Goal: Information Seeking & Learning: Learn about a topic

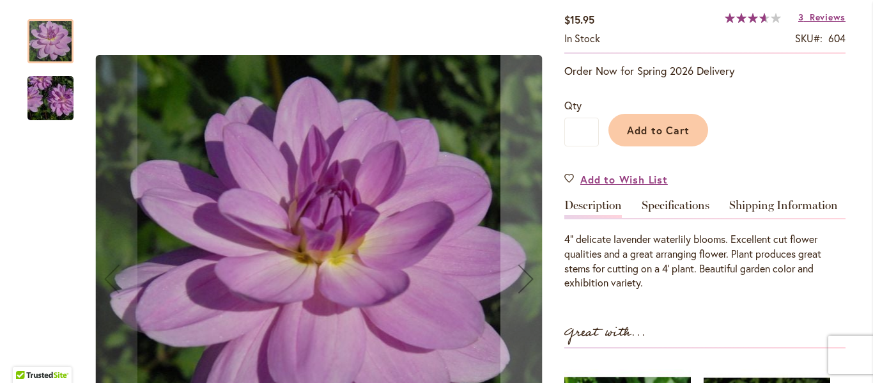
scroll to position [222, 0]
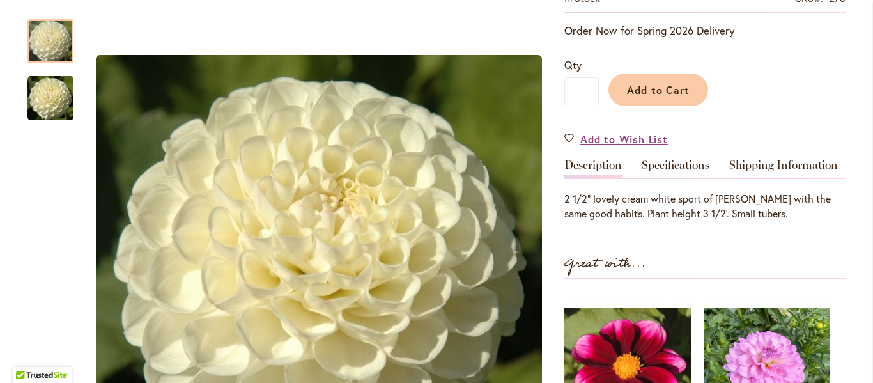
scroll to position [341, 0]
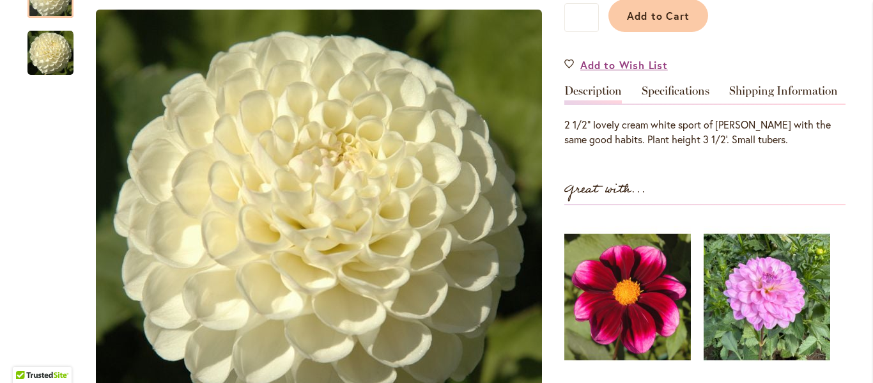
drag, startPoint x: 859, startPoint y: 88, endPoint x: 869, endPoint y: 29, distance: 59.7
click at [869, 29] on body "Skip to Accessibility Information The store will not work correctly in the case…" at bounding box center [436, 191] width 873 height 383
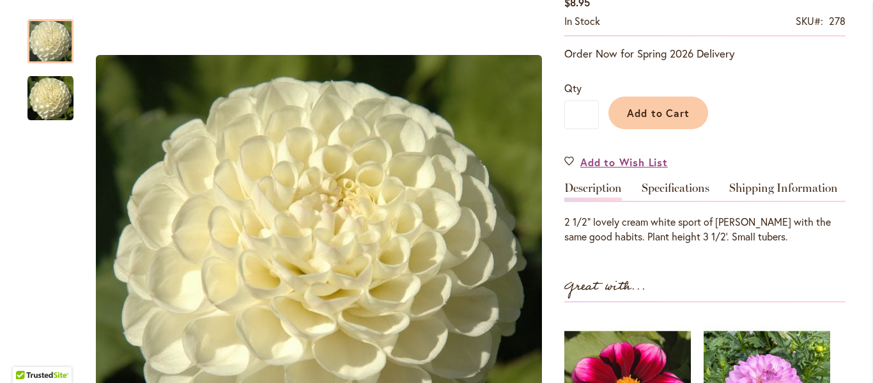
scroll to position [0, 0]
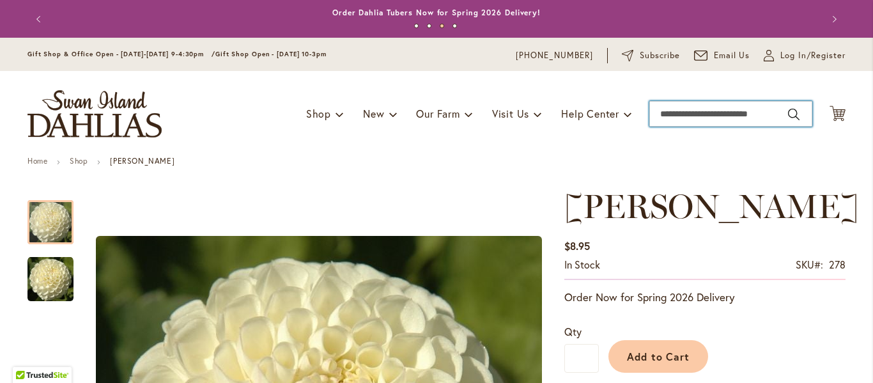
click at [665, 114] on input "Search" at bounding box center [731, 114] width 163 height 26
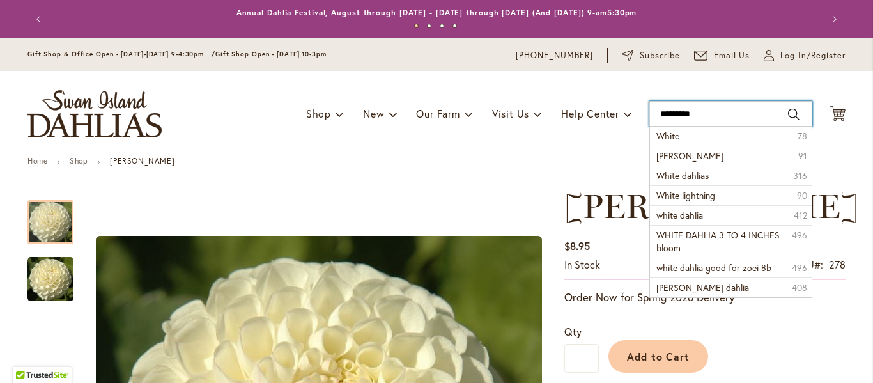
type input "**********"
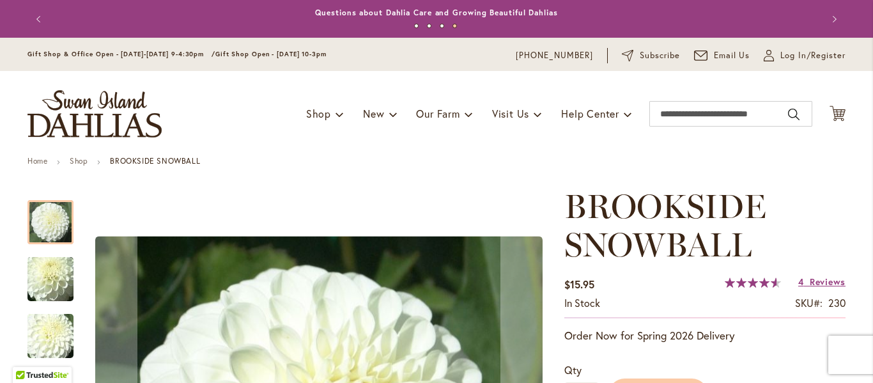
scroll to position [128, 0]
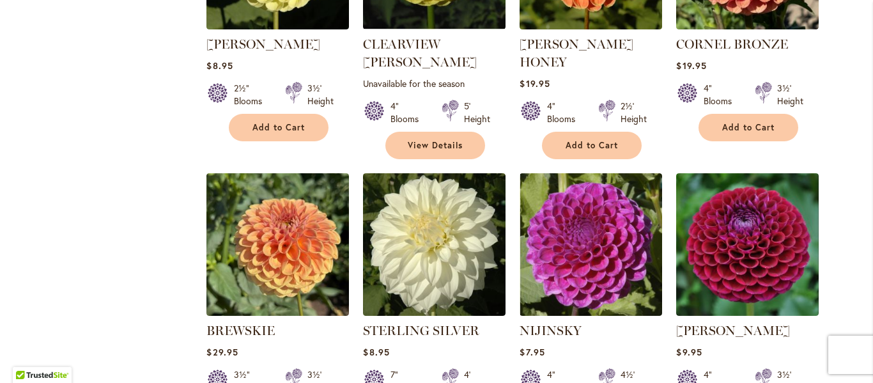
scroll to position [871, 0]
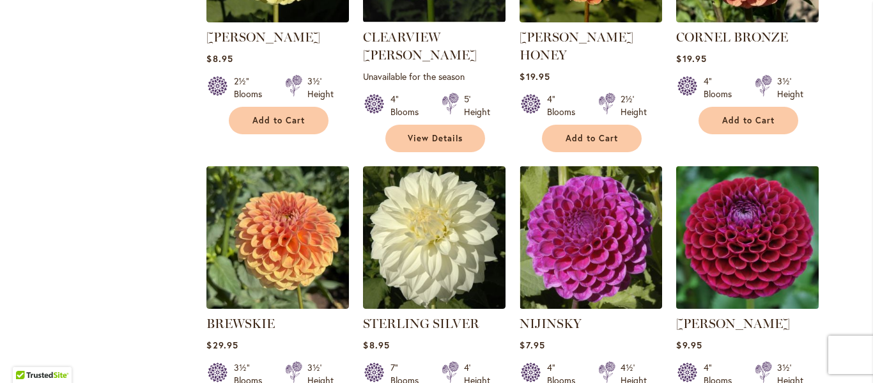
click at [708, 233] on img at bounding box center [748, 237] width 150 height 150
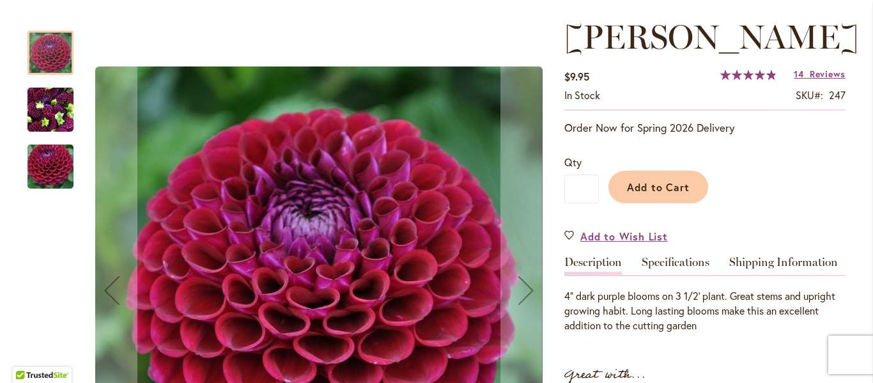
scroll to position [162, 0]
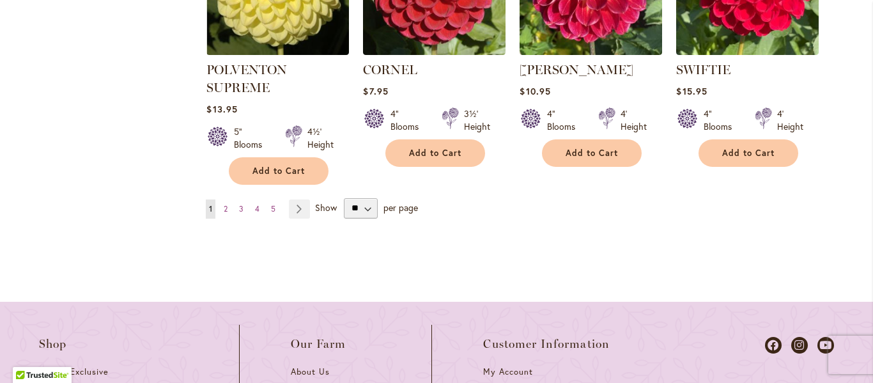
scroll to position [1244, 0]
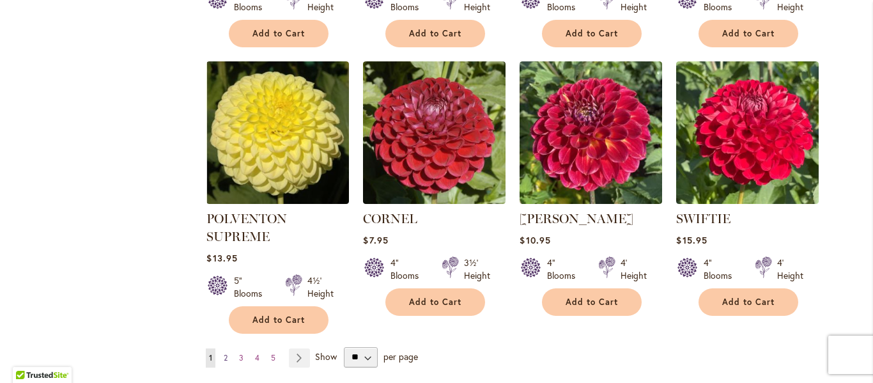
click at [224, 353] on span "2" at bounding box center [226, 358] width 4 height 10
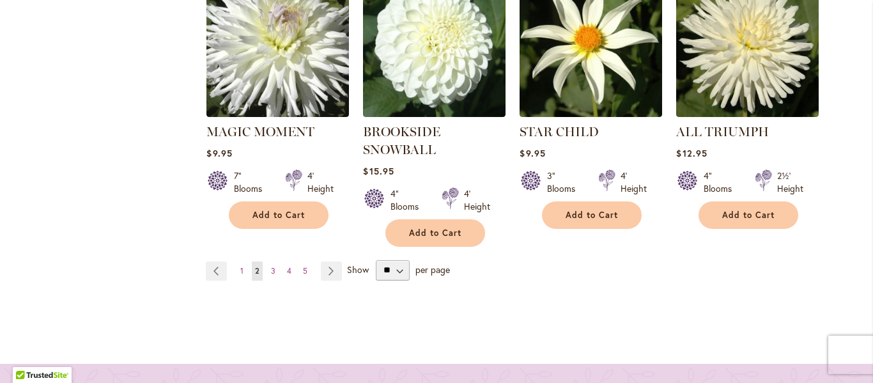
scroll to position [1317, 0]
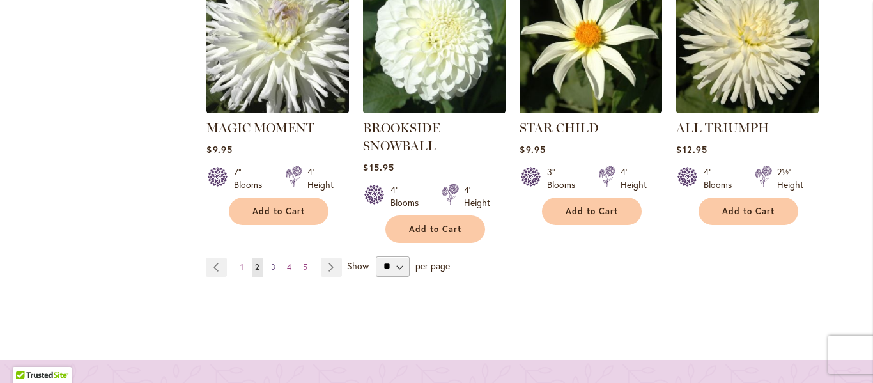
click at [271, 262] on span "3" at bounding box center [273, 267] width 4 height 10
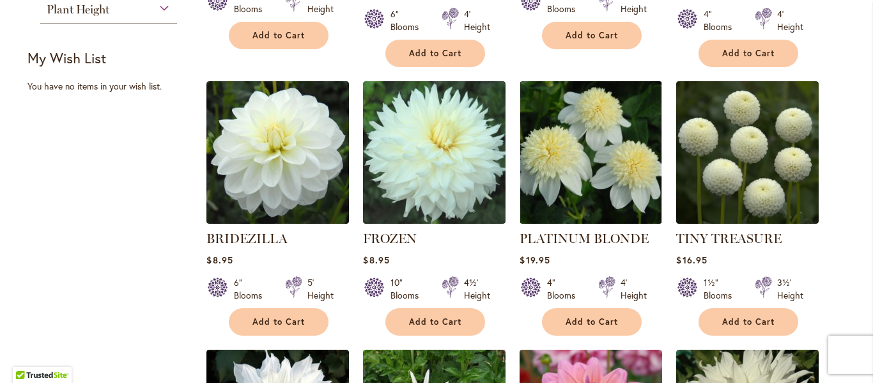
scroll to position [697, 0]
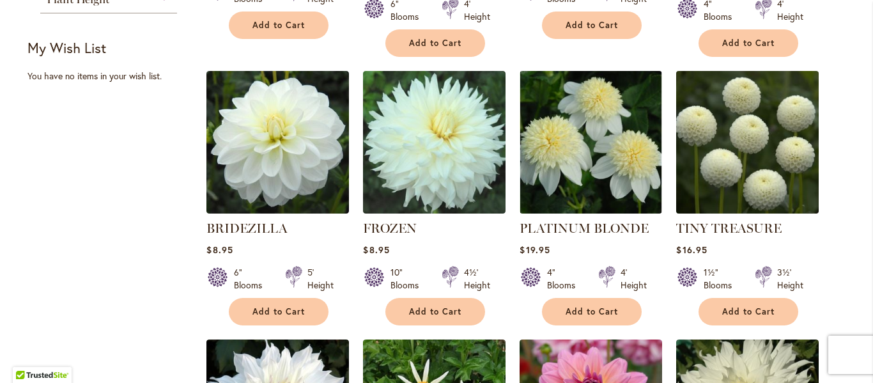
click at [772, 149] on img at bounding box center [748, 142] width 150 height 150
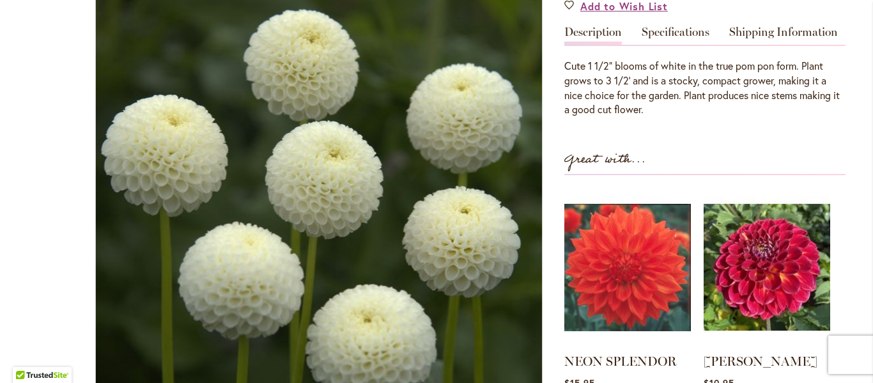
scroll to position [588, 0]
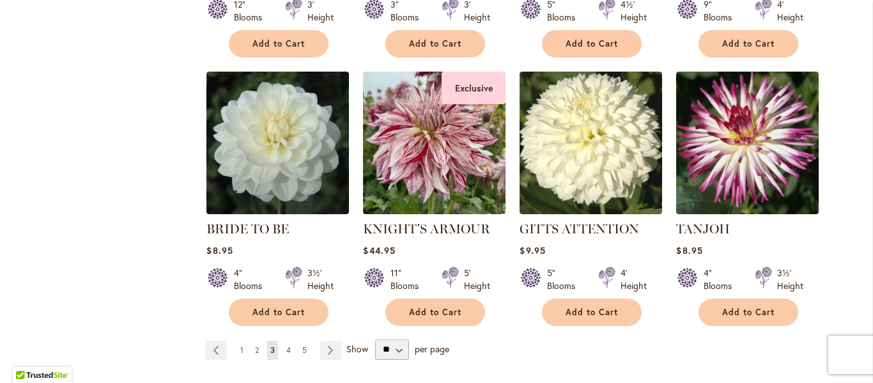
scroll to position [1252, 0]
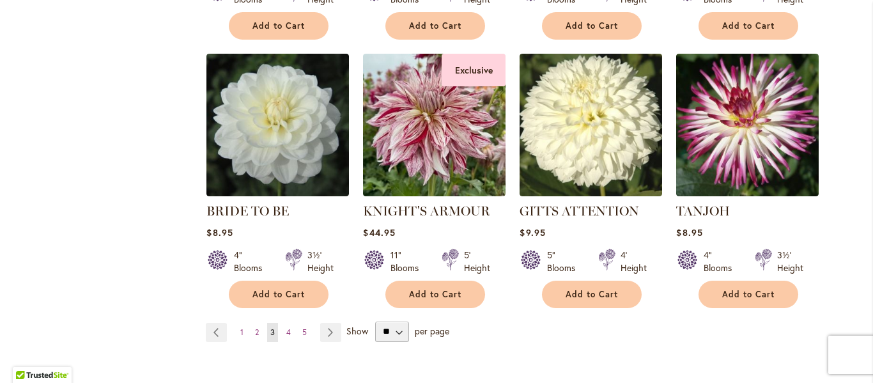
click at [277, 323] on ul "Page Previous Page 1 Page 2 You're currently reading page 3 Page 4 Page 5 Page …" at bounding box center [276, 332] width 141 height 19
click at [287, 323] on link "Page 4" at bounding box center [288, 332] width 11 height 19
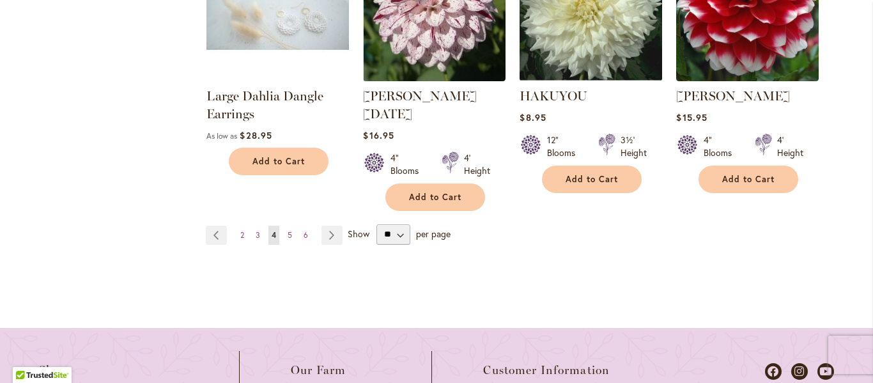
scroll to position [1374, 0]
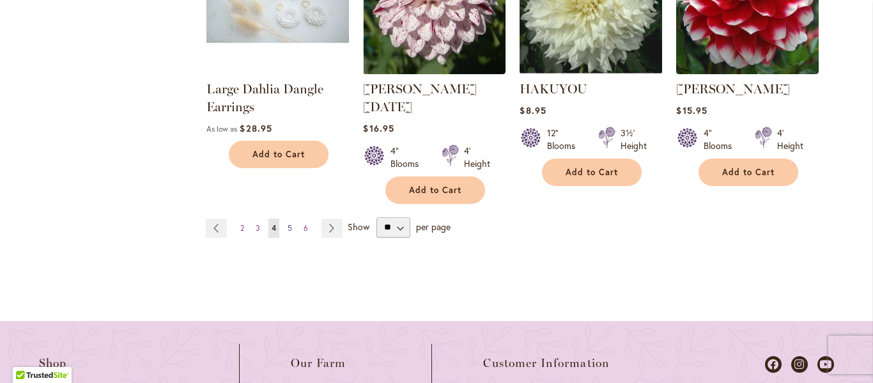
click at [288, 223] on span "5" at bounding box center [290, 228] width 4 height 10
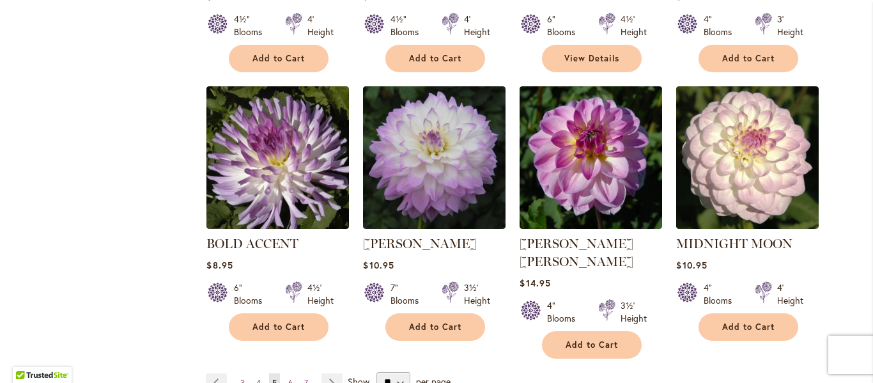
scroll to position [1237, 0]
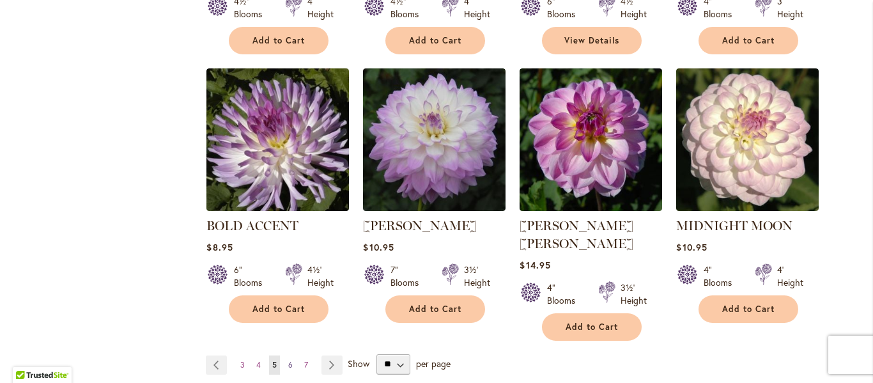
click at [288, 360] on span "6" at bounding box center [290, 365] width 4 height 10
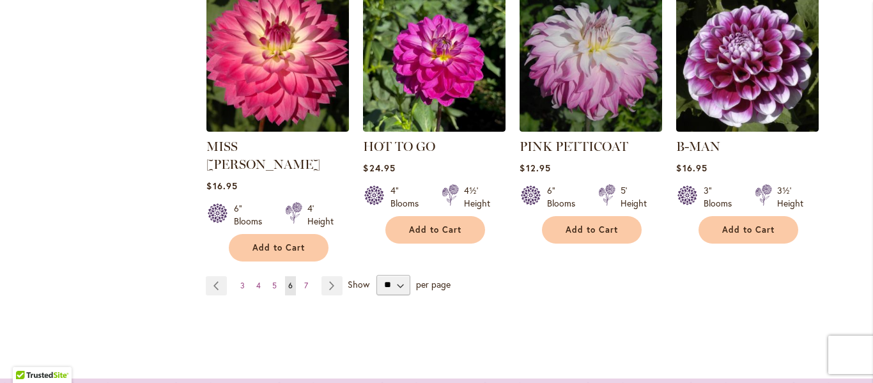
scroll to position [1341, 0]
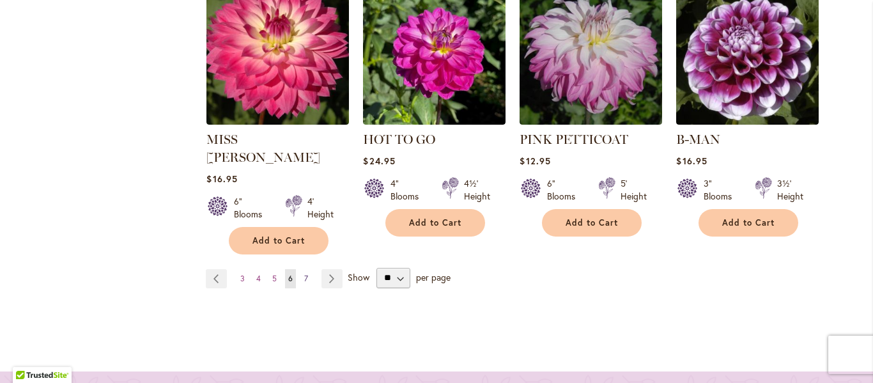
click at [303, 269] on link "Page 7" at bounding box center [306, 278] width 10 height 19
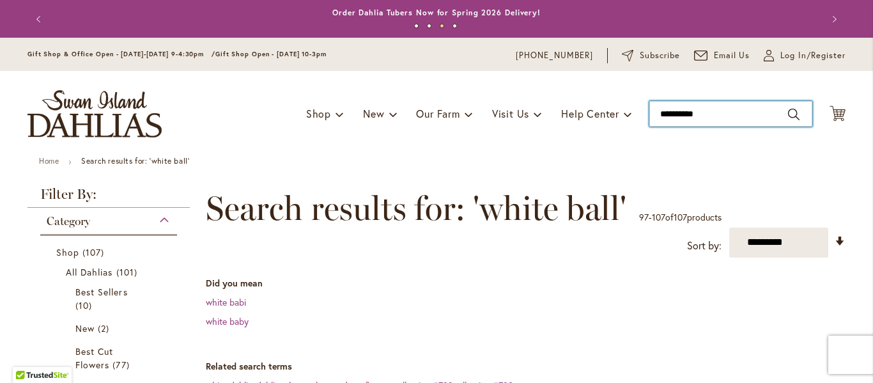
click at [695, 113] on input "**********" at bounding box center [731, 114] width 163 height 26
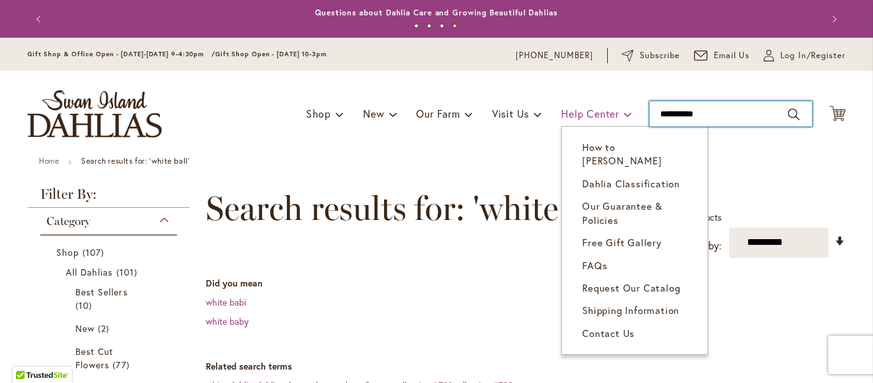
drag, startPoint x: 683, startPoint y: 113, endPoint x: 623, endPoint y: 118, distance: 60.9
click at [623, 118] on div "Toggle Nav Shop Dahlia Tubers Collections Fresh Cut Dahlias Gardening Supplies …" at bounding box center [437, 114] width 844 height 86
type input "**********"
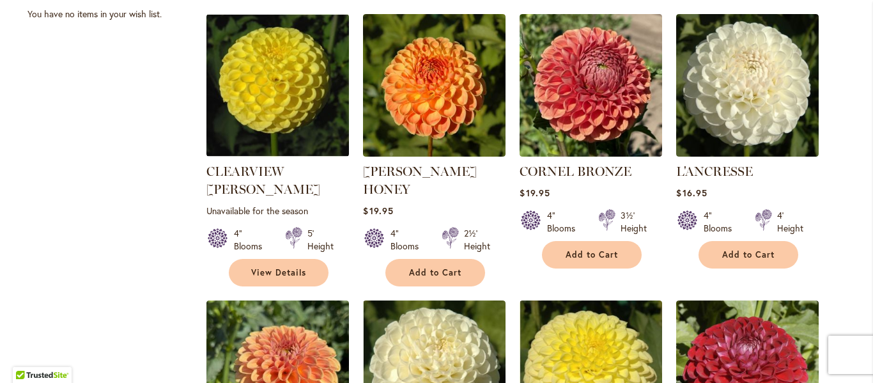
scroll to position [729, 0]
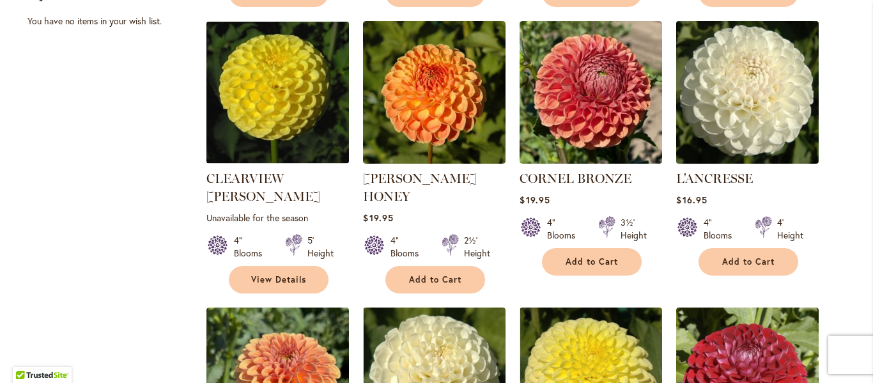
click at [770, 141] on img at bounding box center [748, 92] width 150 height 150
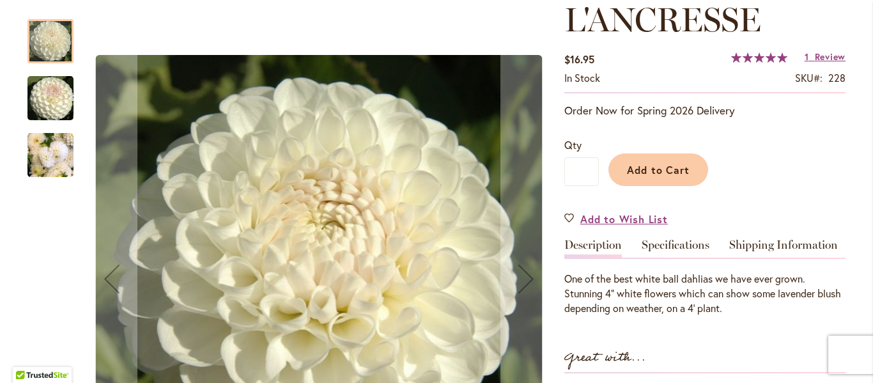
scroll to position [210, 0]
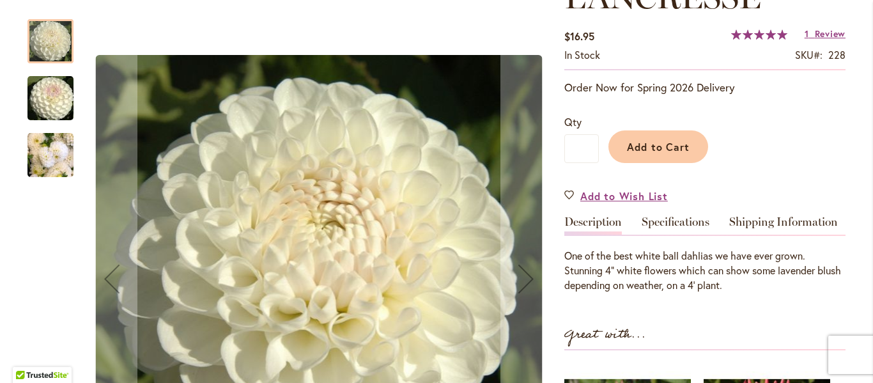
click at [54, 102] on img "L'ANCRESSE" at bounding box center [50, 98] width 92 height 61
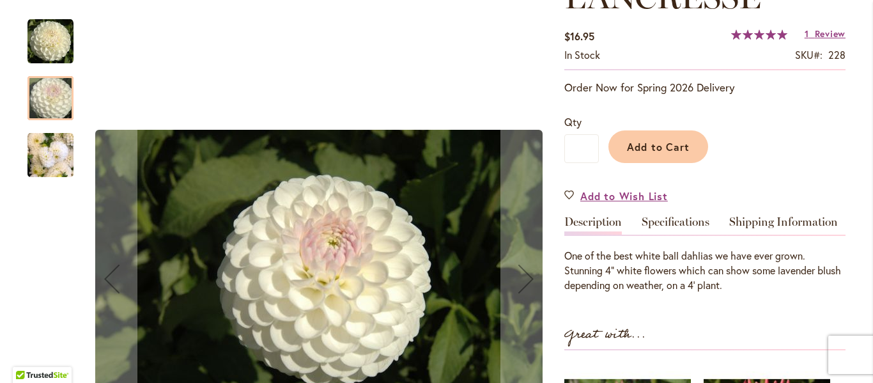
click at [45, 153] on img "L'ANCRESSE" at bounding box center [50, 155] width 46 height 61
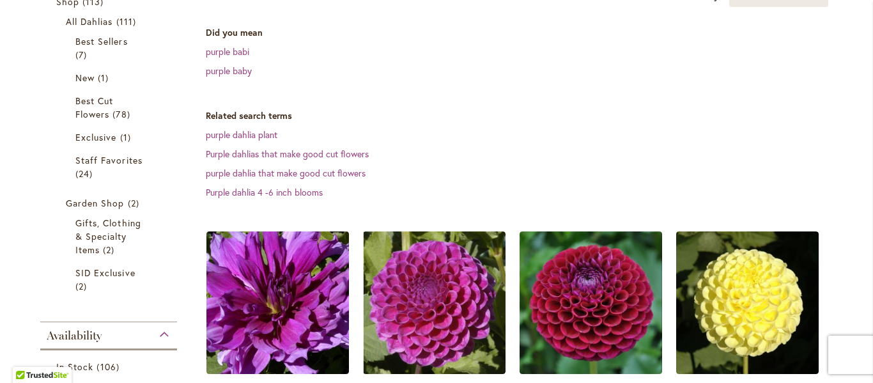
scroll to position [345, 0]
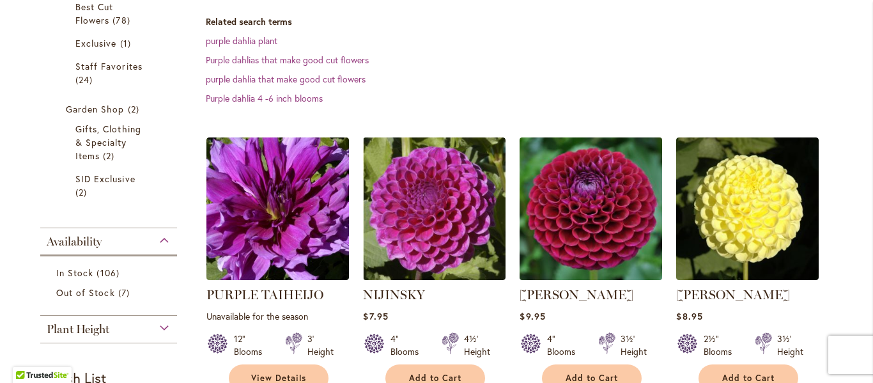
click at [568, 217] on img at bounding box center [592, 209] width 150 height 150
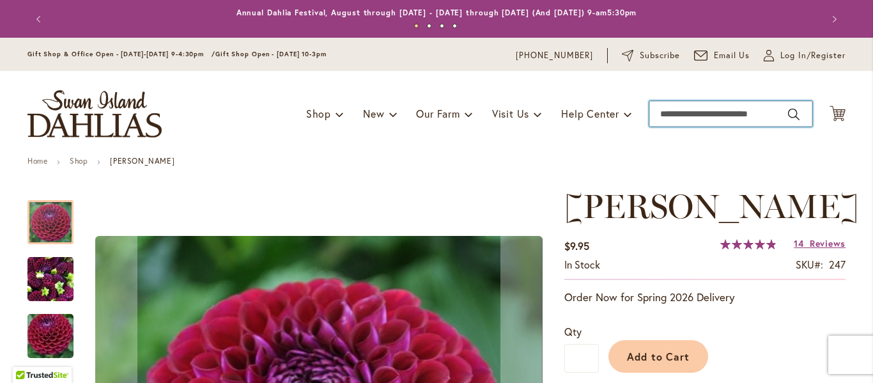
click at [671, 113] on input "Search" at bounding box center [731, 114] width 163 height 26
type input "**********"
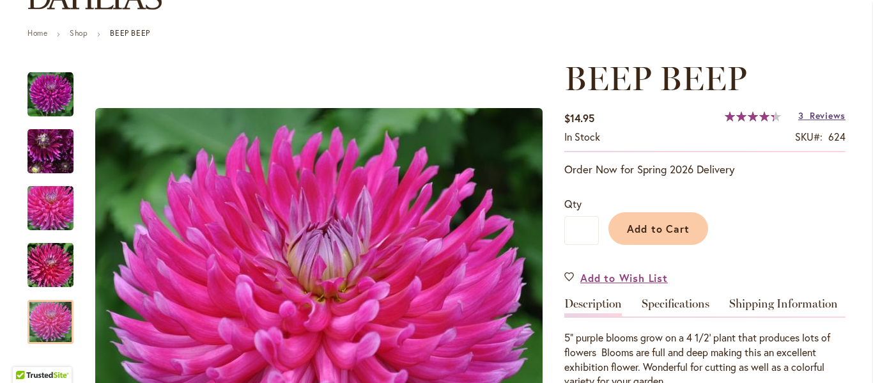
click at [832, 118] on span "Reviews" at bounding box center [828, 115] width 36 height 12
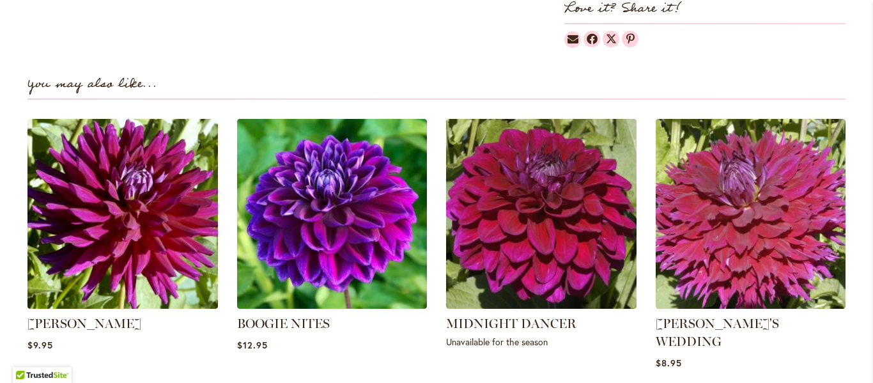
scroll to position [863, 0]
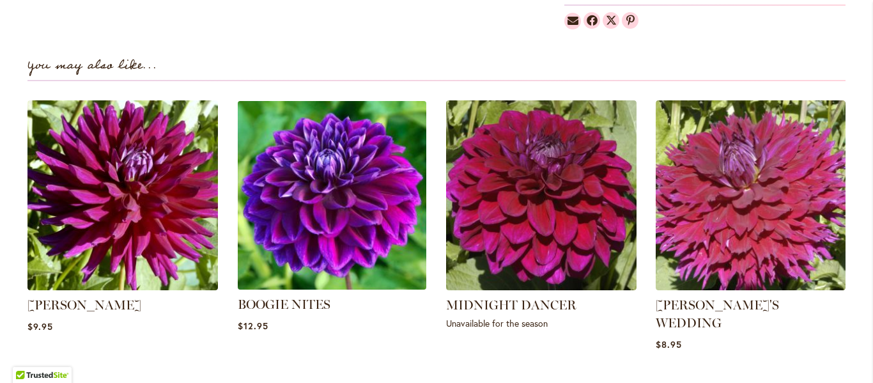
click at [320, 212] on img at bounding box center [332, 195] width 198 height 198
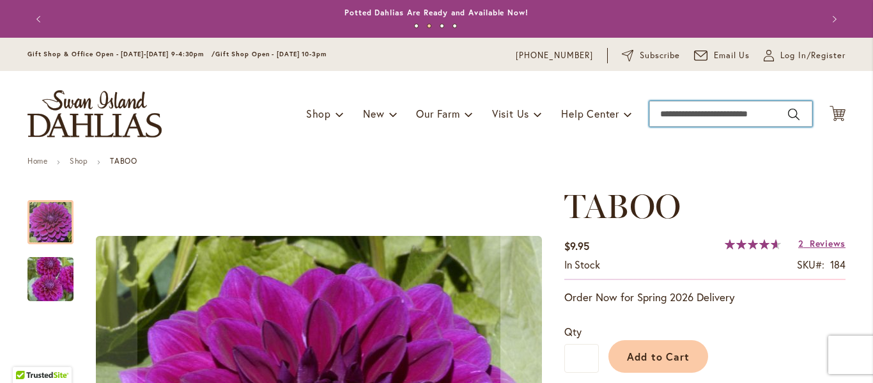
click at [669, 115] on input "Search" at bounding box center [731, 114] width 163 height 26
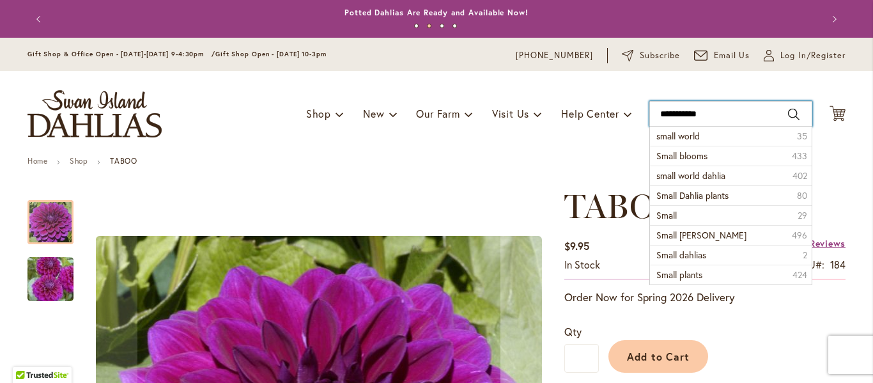
type input "**********"
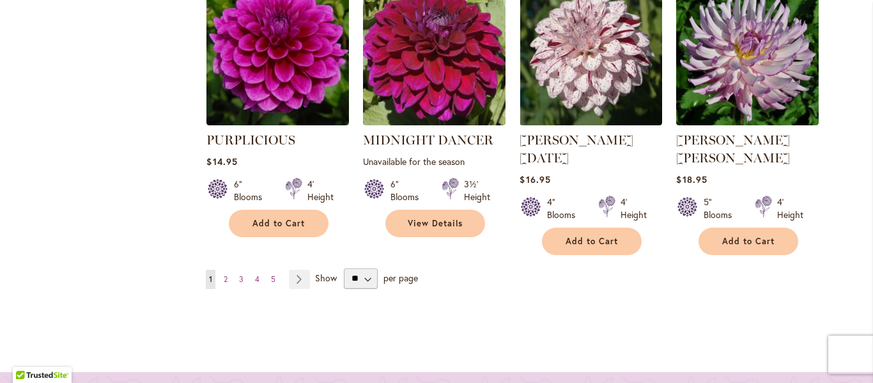
scroll to position [1236, 0]
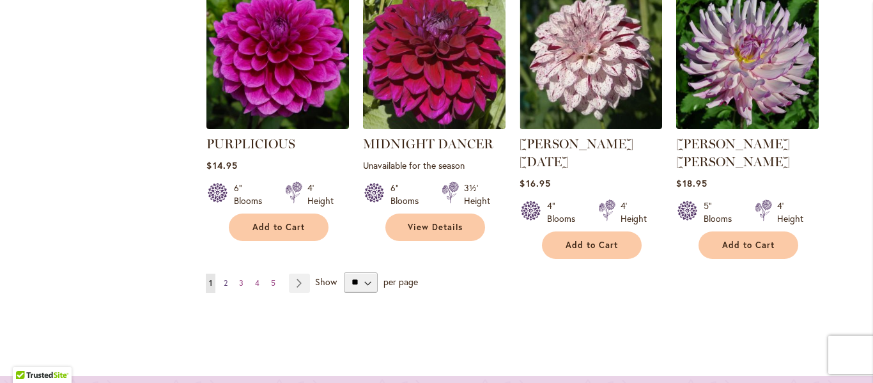
click at [224, 278] on span "2" at bounding box center [226, 283] width 4 height 10
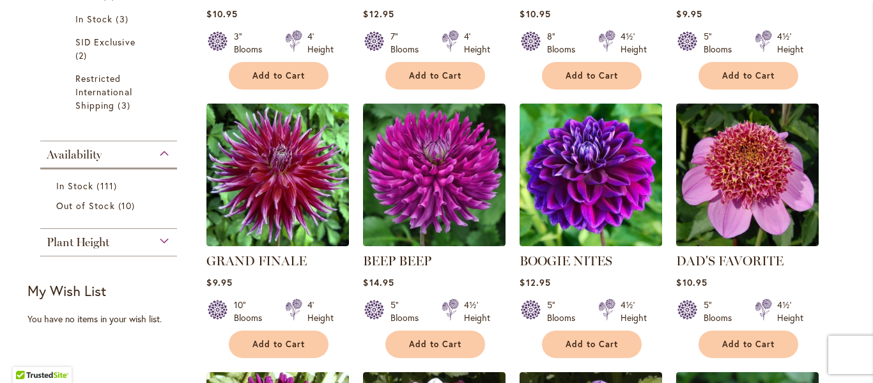
scroll to position [571, 0]
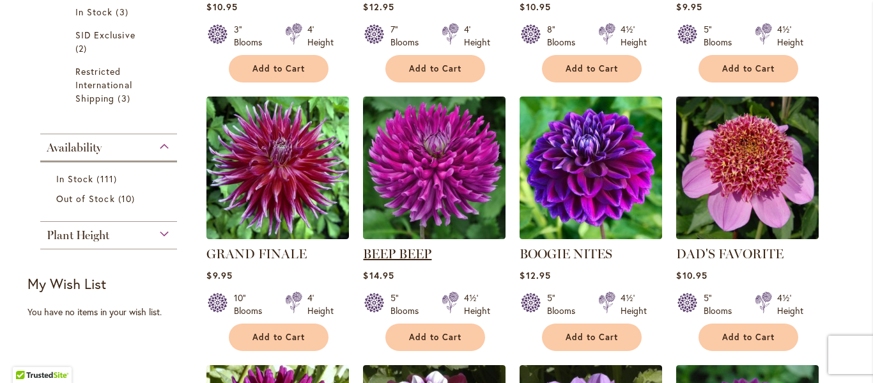
click at [427, 254] on link "BEEP BEEP" at bounding box center [397, 253] width 68 height 15
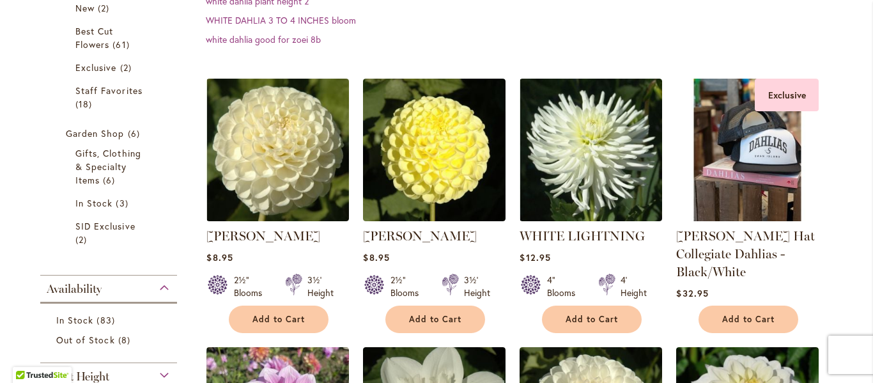
scroll to position [240, 0]
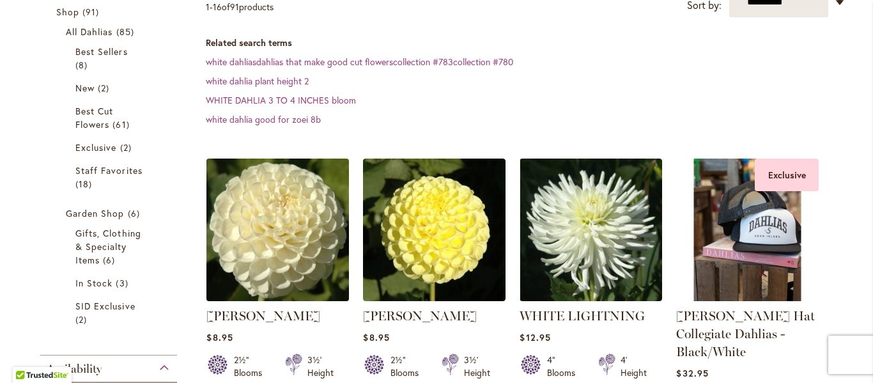
click at [276, 256] on img at bounding box center [278, 230] width 150 height 150
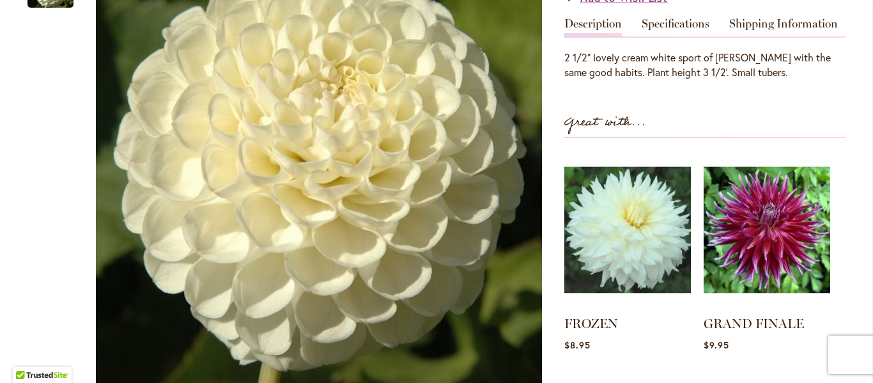
scroll to position [398, 0]
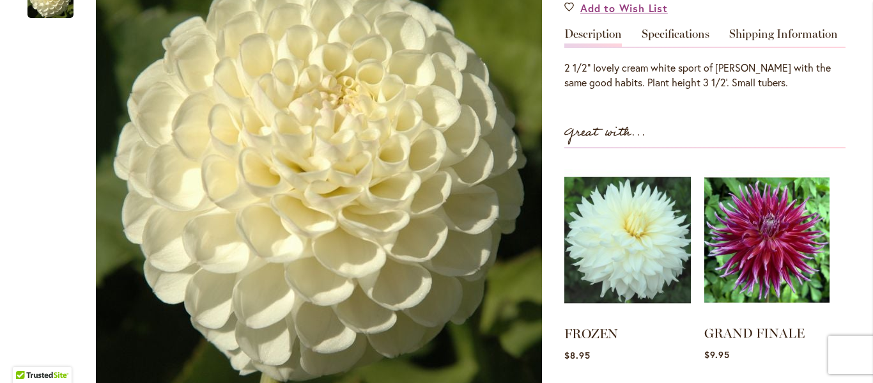
click at [745, 260] on img at bounding box center [766, 240] width 125 height 157
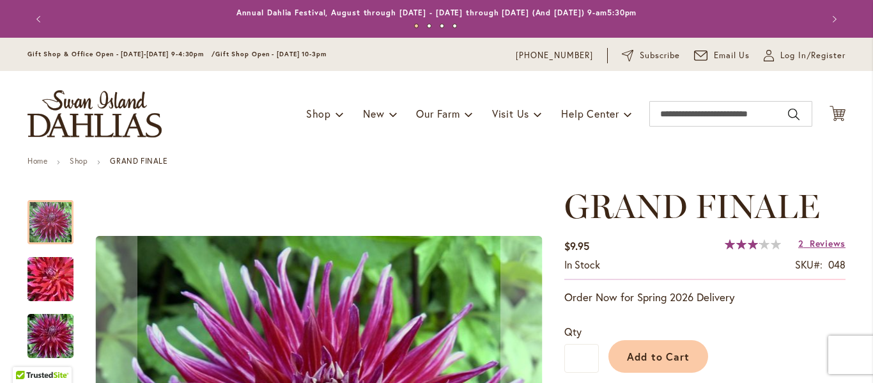
scroll to position [175, 0]
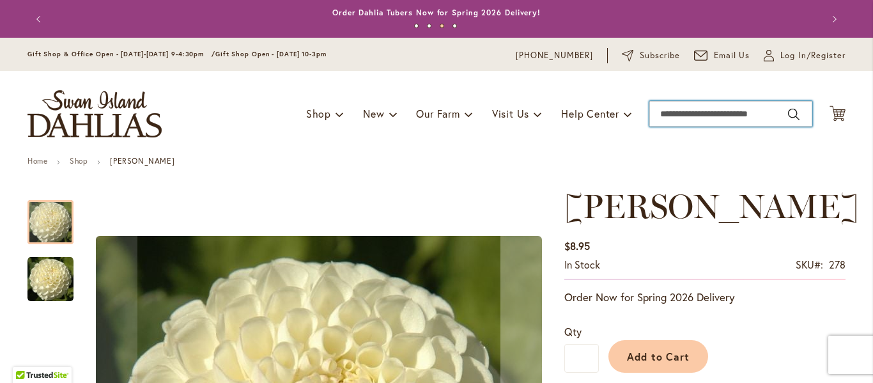
click at [695, 110] on input "Search" at bounding box center [731, 114] width 163 height 26
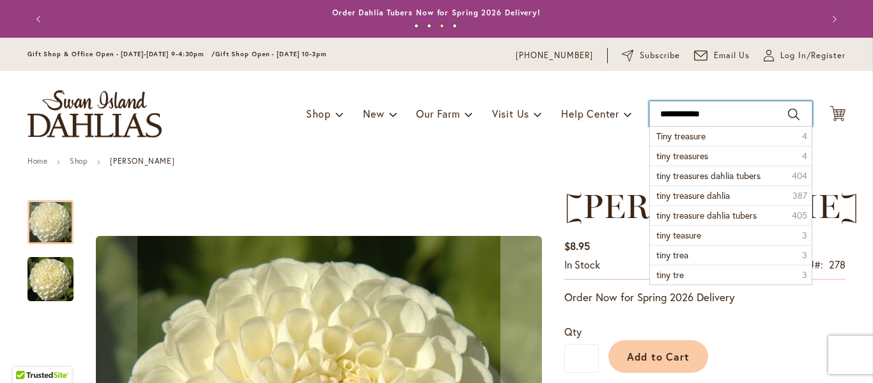
type input "**********"
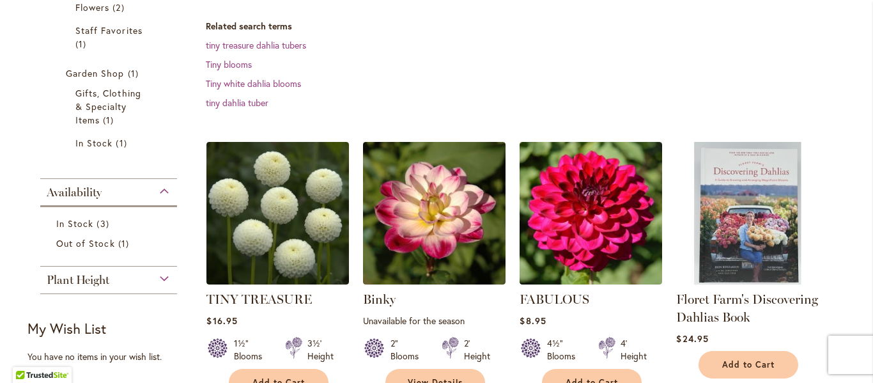
scroll to position [331, 0]
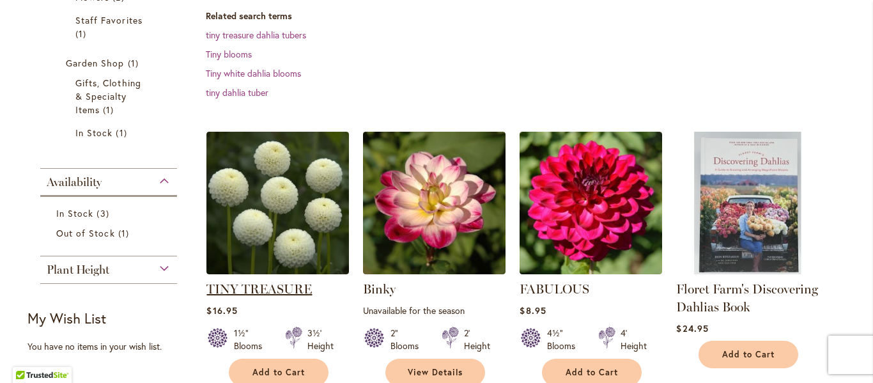
click at [248, 287] on link "TINY TREASURE" at bounding box center [258, 288] width 105 height 15
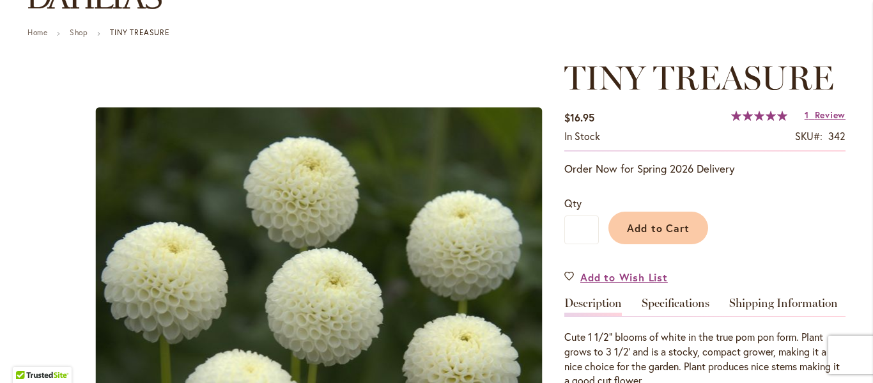
scroll to position [8, 0]
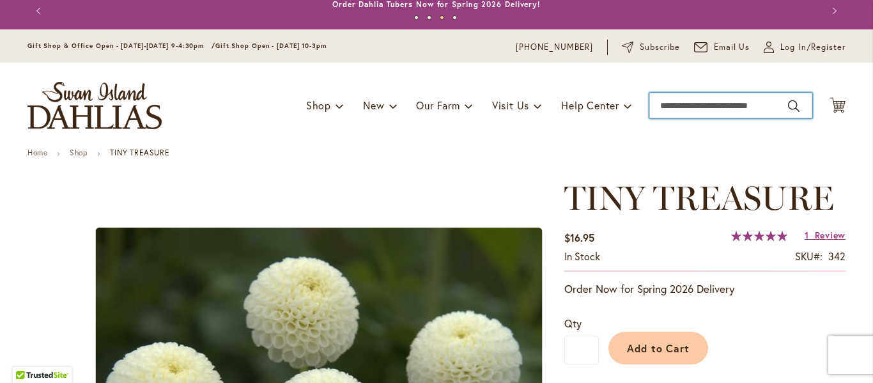
click at [689, 116] on input "Search" at bounding box center [731, 106] width 163 height 26
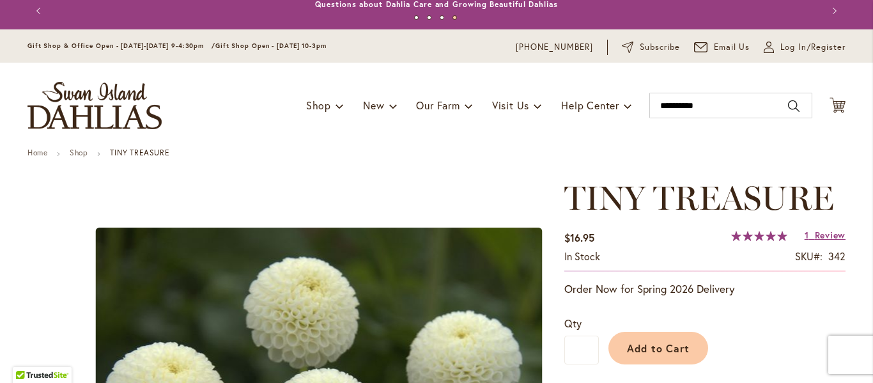
click at [722, 152] on ul "Home Shop TINY TREASURE" at bounding box center [436, 154] width 818 height 12
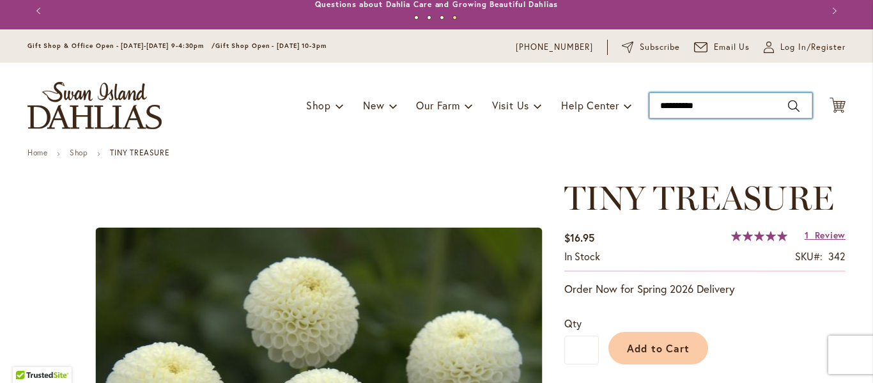
click at [717, 114] on input "*********" at bounding box center [731, 106] width 163 height 26
type input "**********"
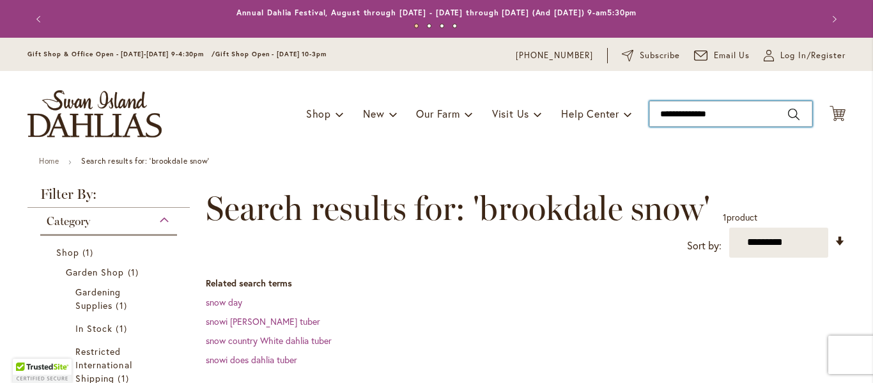
click at [735, 114] on input "**********" at bounding box center [731, 114] width 163 height 26
type input "**********"
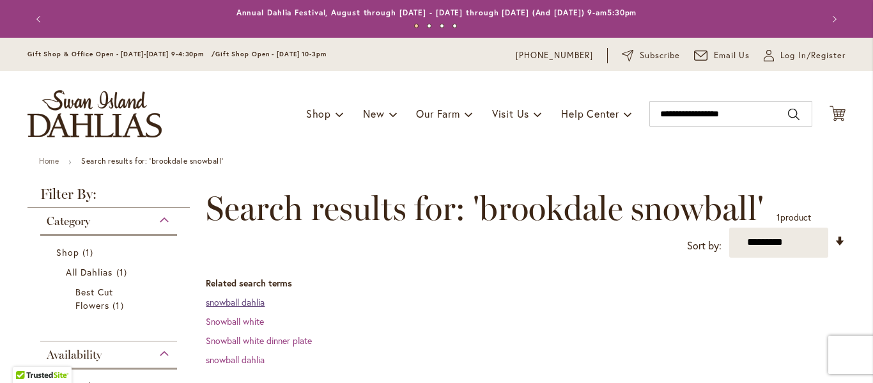
click at [245, 306] on link "snowball dahlia" at bounding box center [235, 302] width 59 height 12
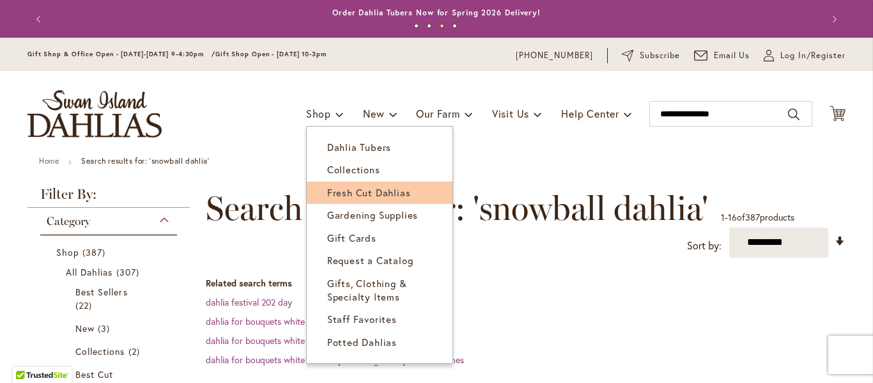
click at [337, 188] on span "Fresh Cut Dahlias" at bounding box center [369, 192] width 84 height 13
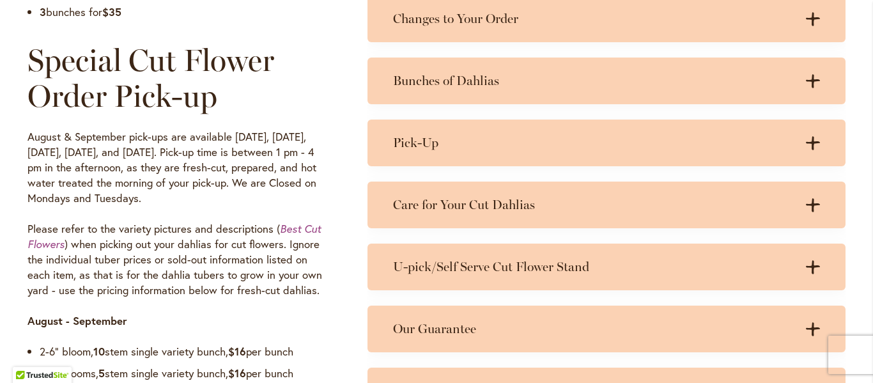
scroll to position [986, 0]
